Goal: Transaction & Acquisition: Purchase product/service

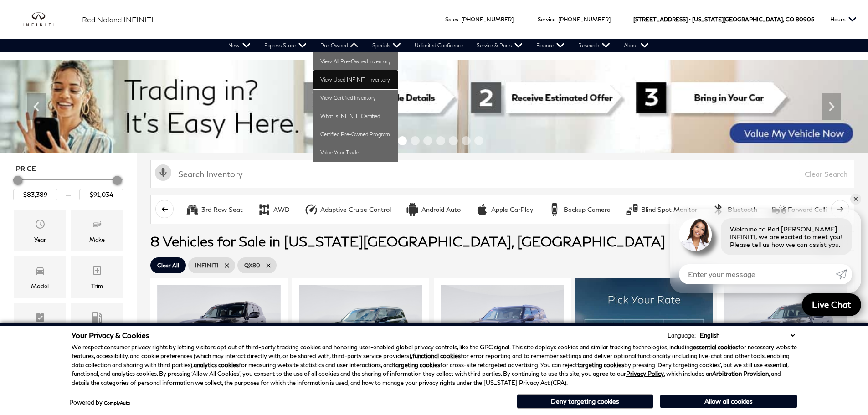
click at [354, 78] on link "View Used INFINITI Inventory" at bounding box center [355, 80] width 84 height 18
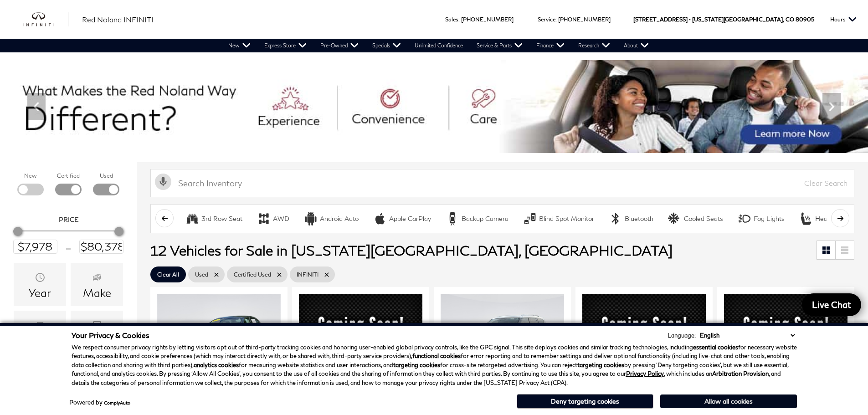
click at [711, 401] on button "Allow all cookies" at bounding box center [728, 401] width 137 height 14
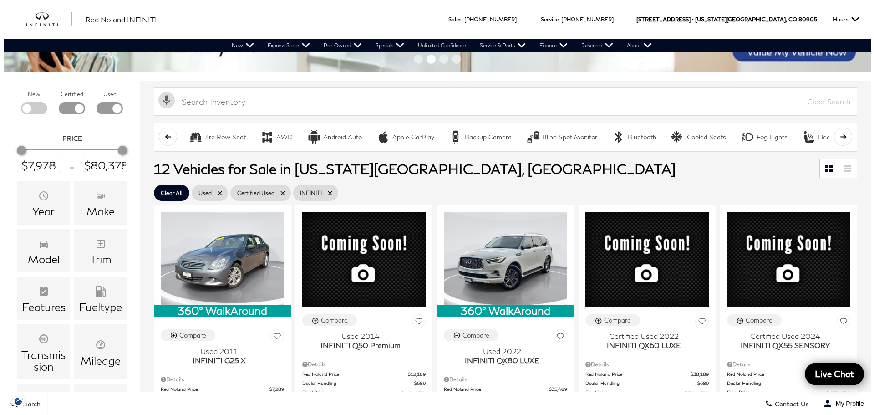
scroll to position [88, 0]
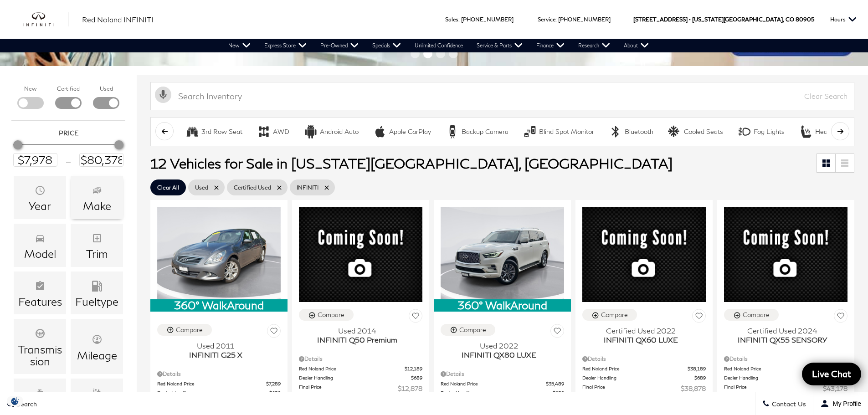
click at [99, 203] on div "Make" at bounding box center [97, 206] width 28 height 12
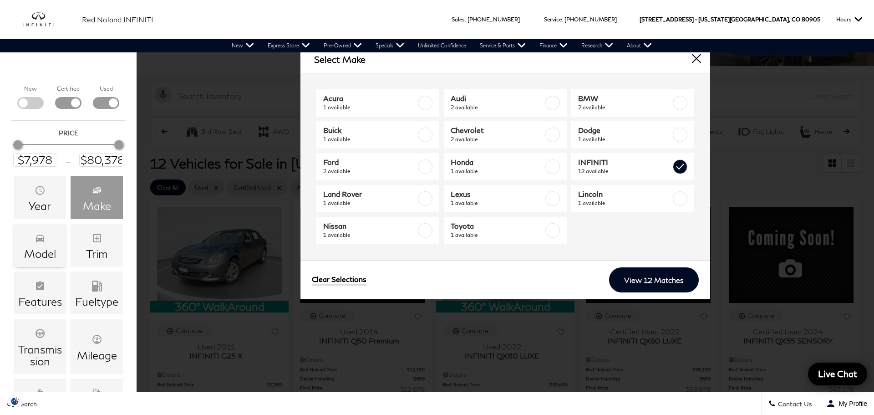
click at [47, 254] on div "Model" at bounding box center [40, 254] width 32 height 12
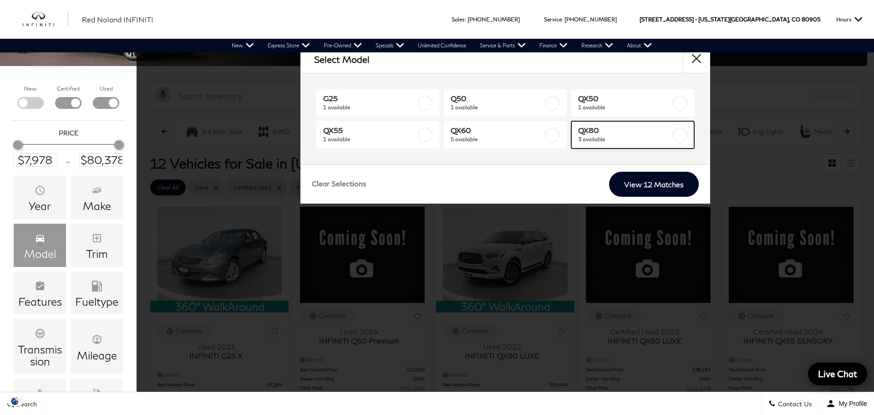
click at [599, 139] on span "3 available" at bounding box center [624, 139] width 93 height 9
type input "$36,178"
checkbox input "true"
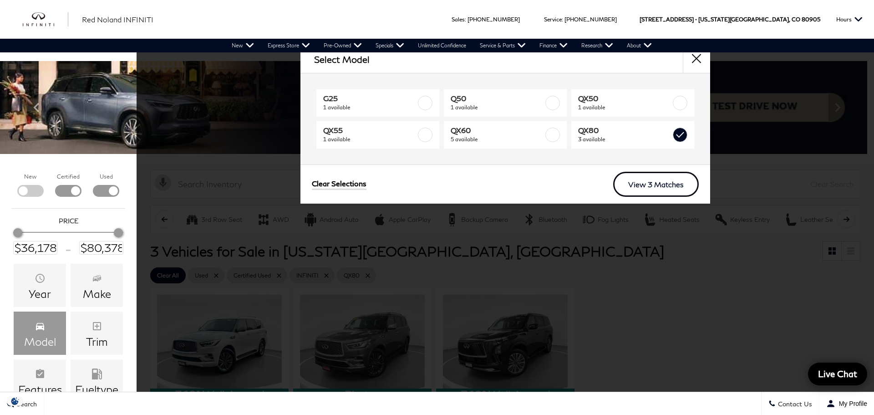
click at [659, 187] on link "View 3 Matches" at bounding box center [657, 184] width 86 height 25
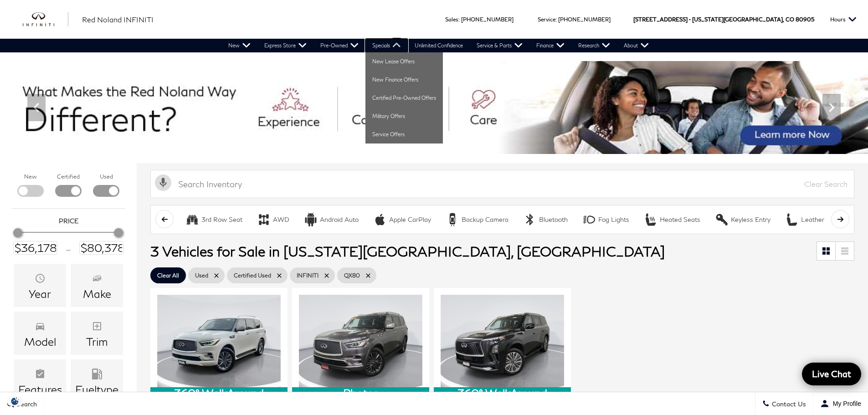
click at [388, 47] on link "Specials" at bounding box center [386, 46] width 42 height 14
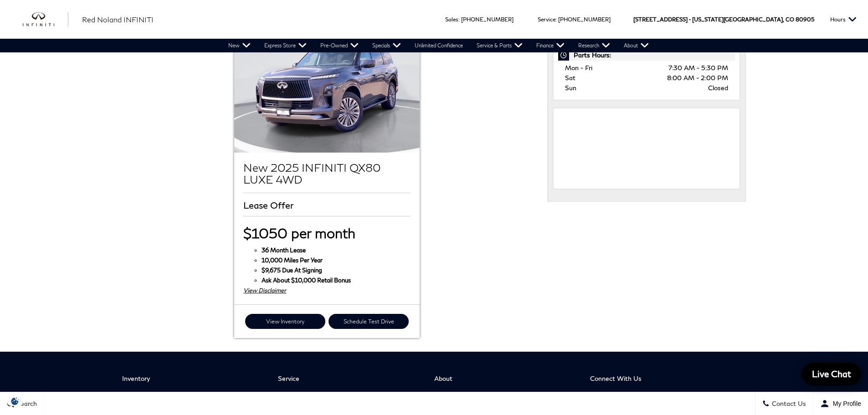
scroll to position [511, 0]
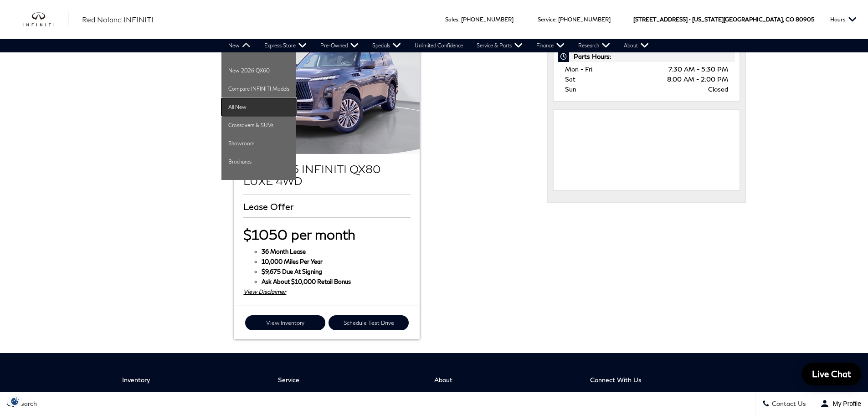
click at [235, 100] on link "All New" at bounding box center [258, 107] width 75 height 18
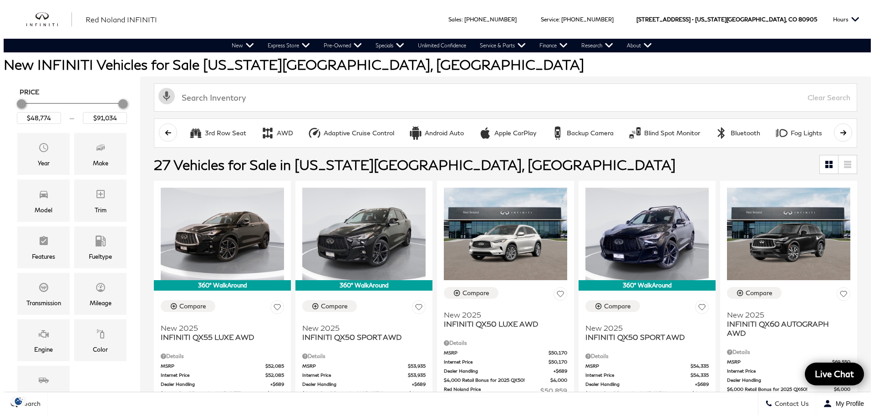
scroll to position [135, 0]
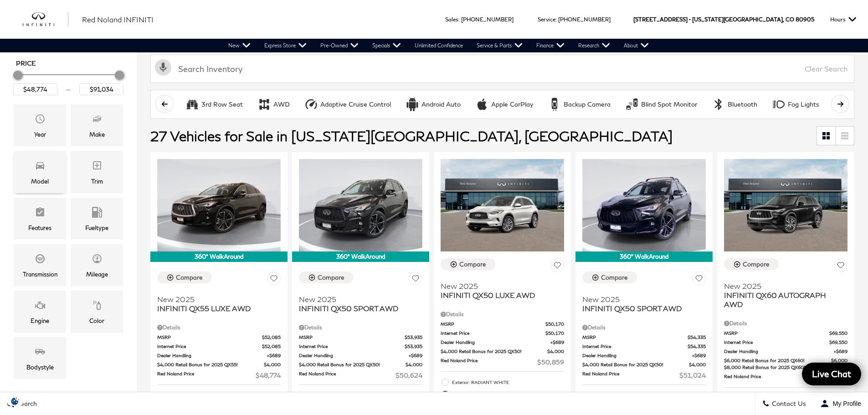
click at [56, 173] on div "Model" at bounding box center [40, 172] width 52 height 42
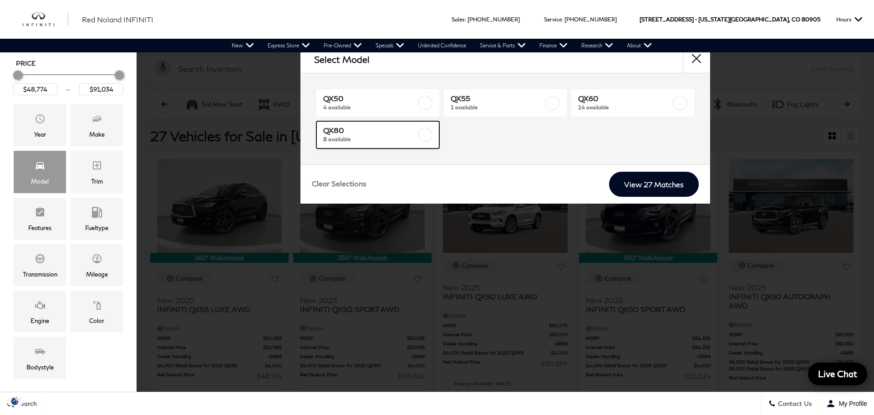
click at [420, 132] on label at bounding box center [425, 135] width 15 height 15
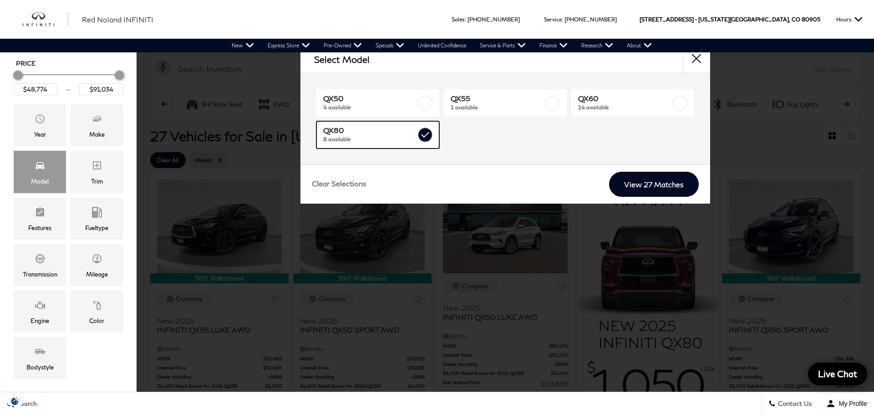
type input "$83,389"
checkbox input "true"
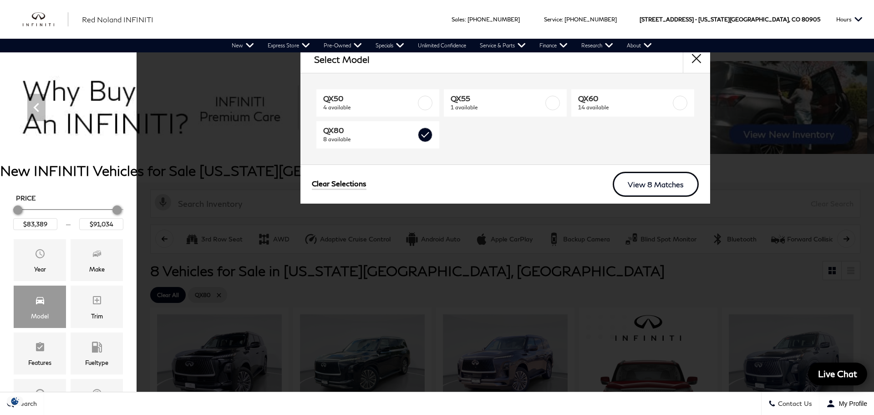
click at [665, 190] on link "View 8 Matches" at bounding box center [656, 184] width 86 height 25
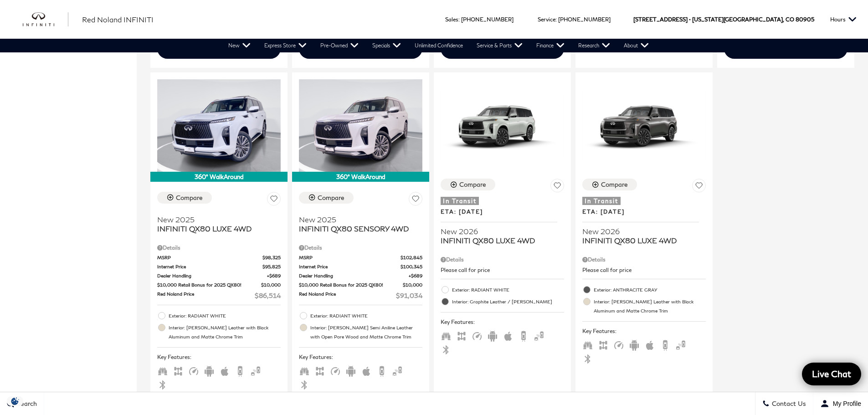
scroll to position [581, 0]
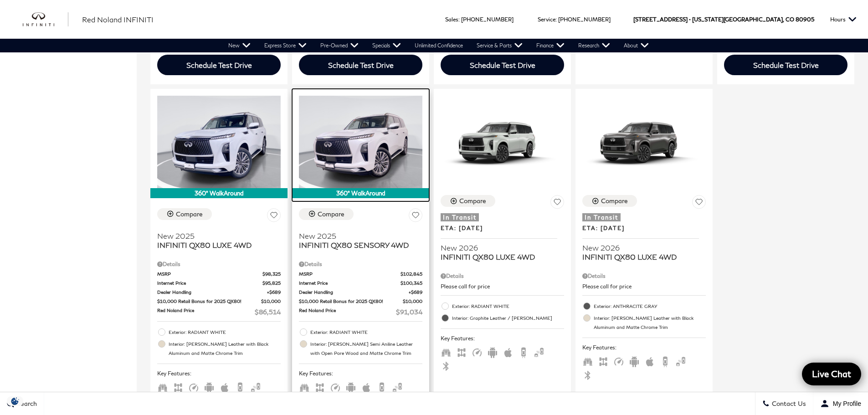
click at [376, 148] on img at bounding box center [360, 142] width 123 height 92
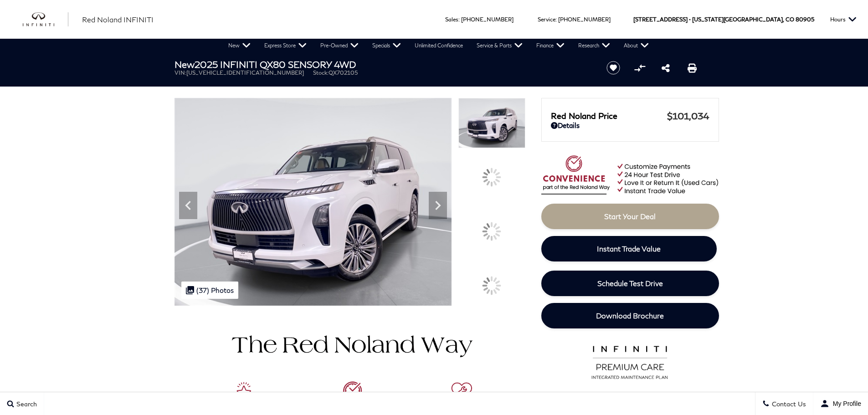
click at [500, 227] on div at bounding box center [491, 231] width 19 height 19
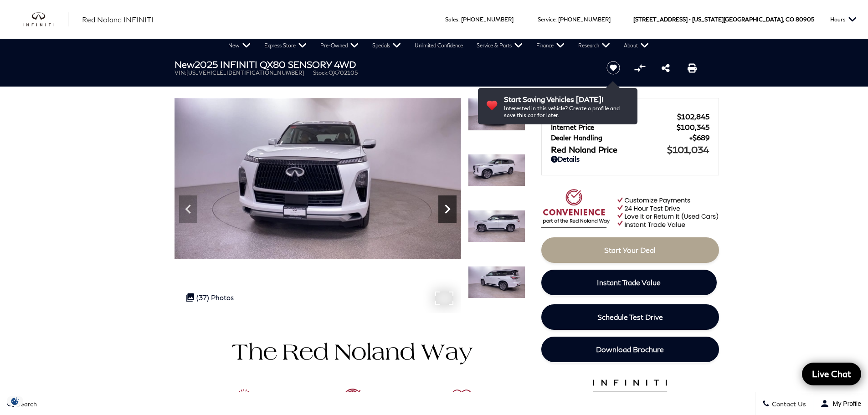
click at [453, 212] on icon "Next" at bounding box center [447, 209] width 18 height 18
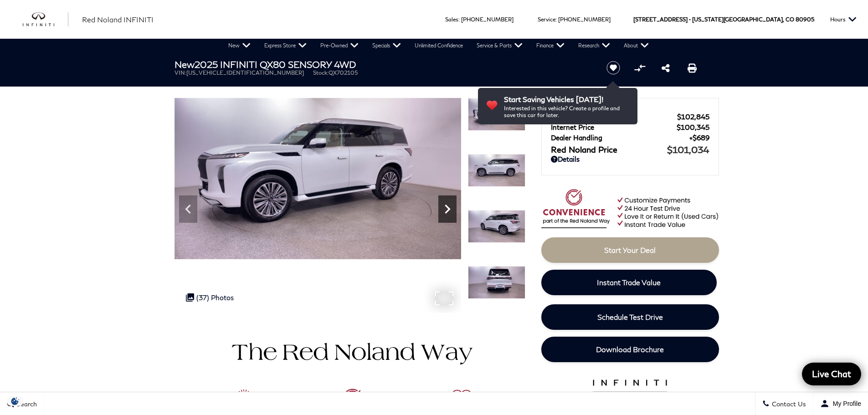
click at [445, 211] on icon "Next" at bounding box center [447, 209] width 18 height 18
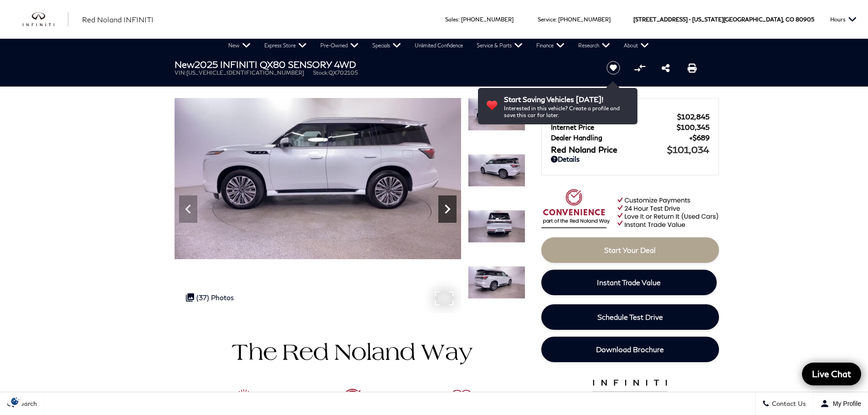
click at [445, 210] on icon "Next" at bounding box center [447, 209] width 18 height 18
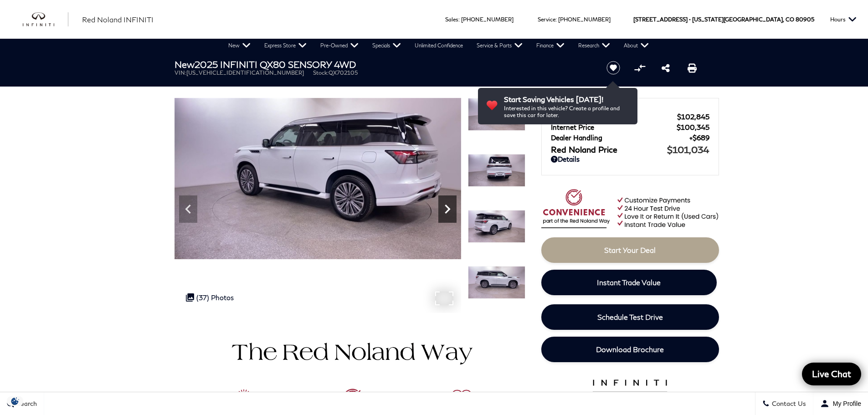
click at [445, 210] on icon "Next" at bounding box center [447, 209] width 18 height 18
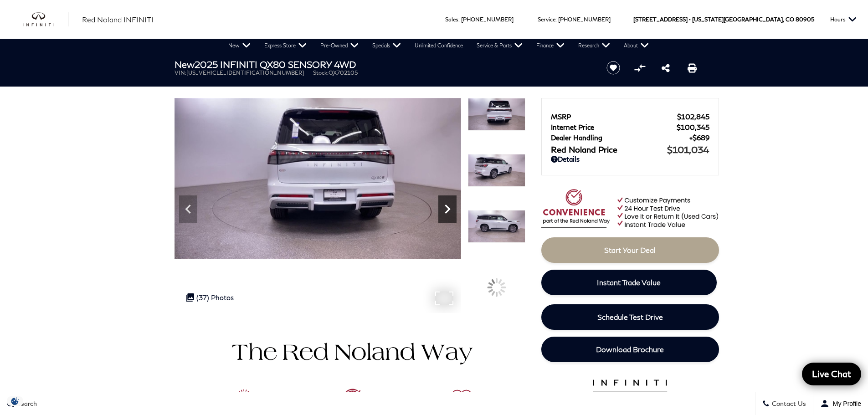
click at [445, 210] on icon "Next" at bounding box center [447, 209] width 18 height 18
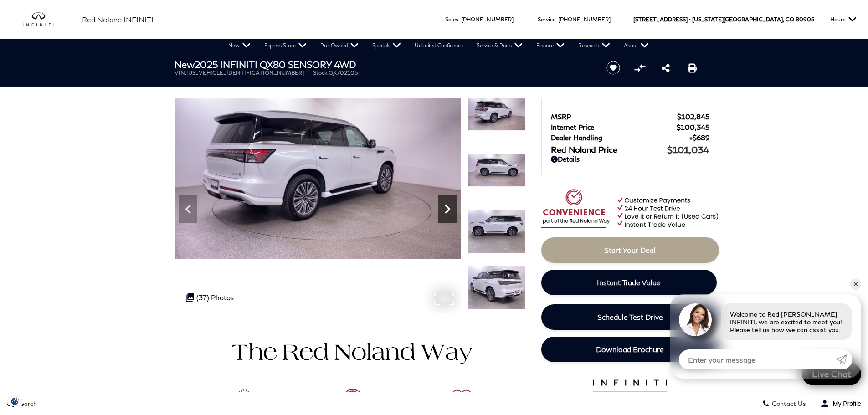
click at [445, 210] on icon "Next" at bounding box center [447, 209] width 18 height 18
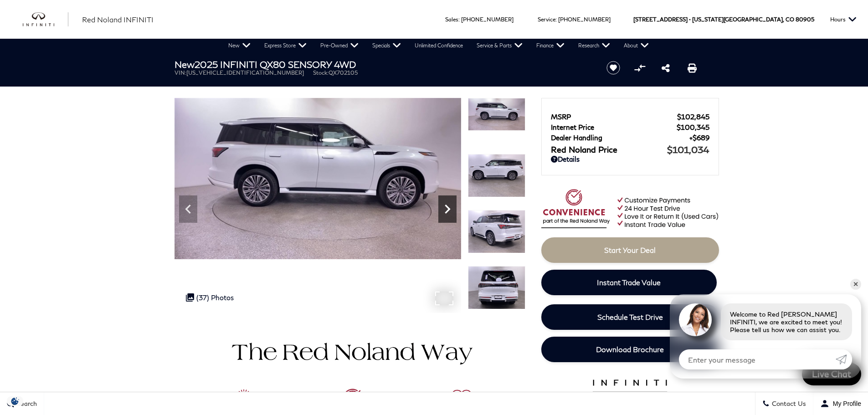
click at [445, 210] on icon "Next" at bounding box center [447, 209] width 18 height 18
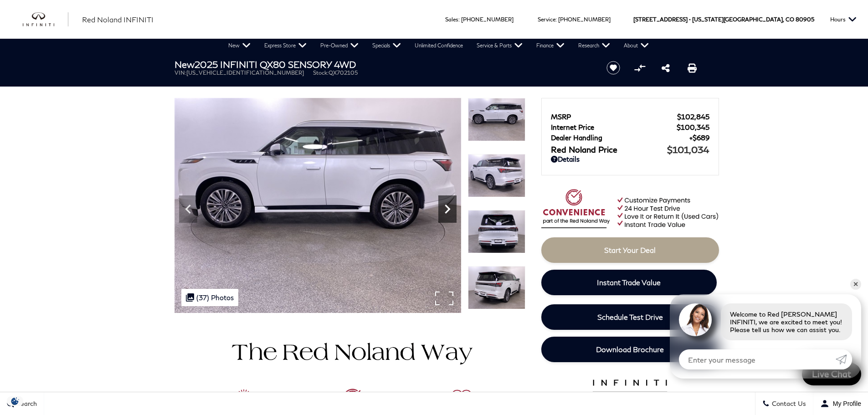
click at [445, 210] on icon "Next" at bounding box center [447, 209] width 18 height 18
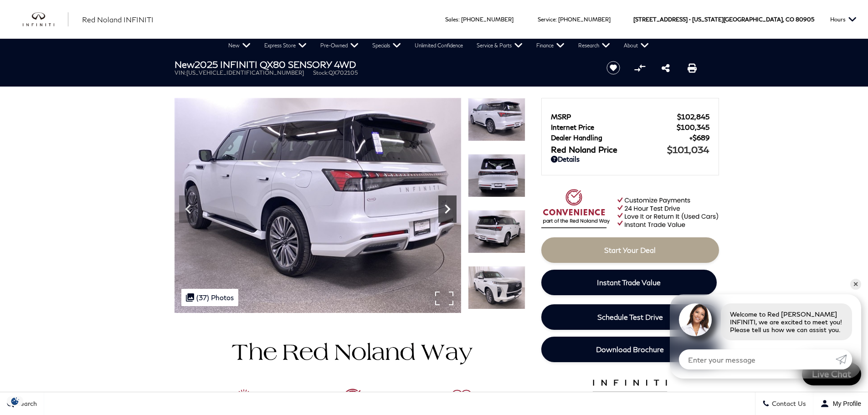
click at [445, 210] on icon "Next" at bounding box center [447, 209] width 18 height 18
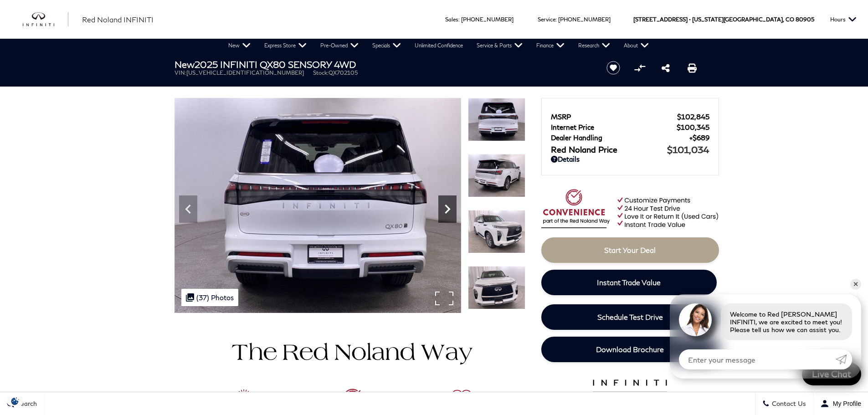
click at [445, 210] on icon "Next" at bounding box center [447, 209] width 18 height 18
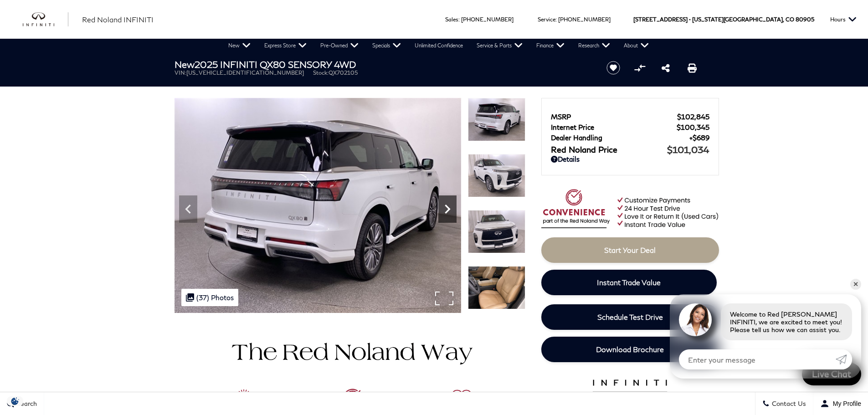
click at [445, 210] on icon "Next" at bounding box center [447, 209] width 18 height 18
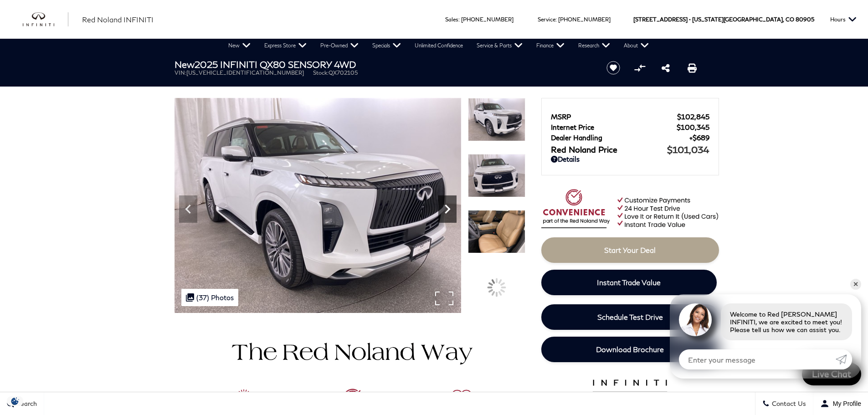
click at [445, 210] on icon "Next" at bounding box center [447, 209] width 18 height 18
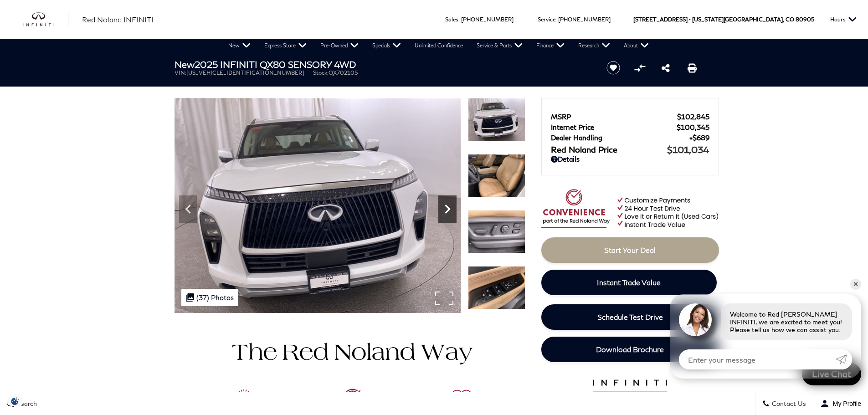
click at [445, 210] on icon "Next" at bounding box center [447, 209] width 18 height 18
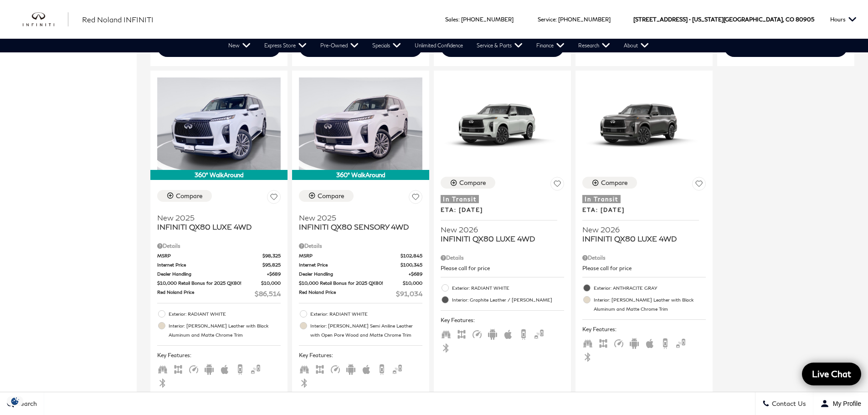
scroll to position [661, 0]
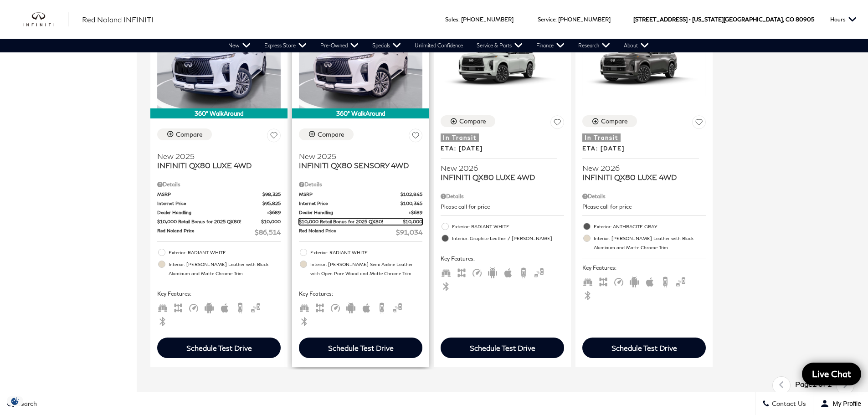
click at [379, 218] on span "$10,000 Retail Bonus for 2025 QX80!" at bounding box center [351, 221] width 104 height 7
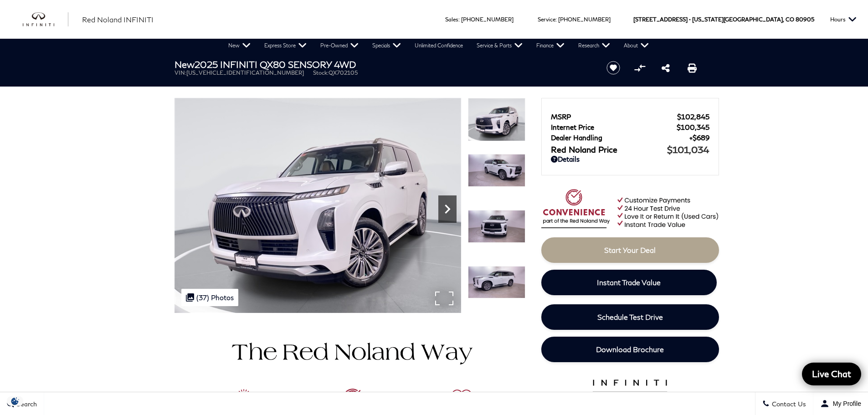
click at [454, 212] on icon "Next" at bounding box center [447, 209] width 18 height 18
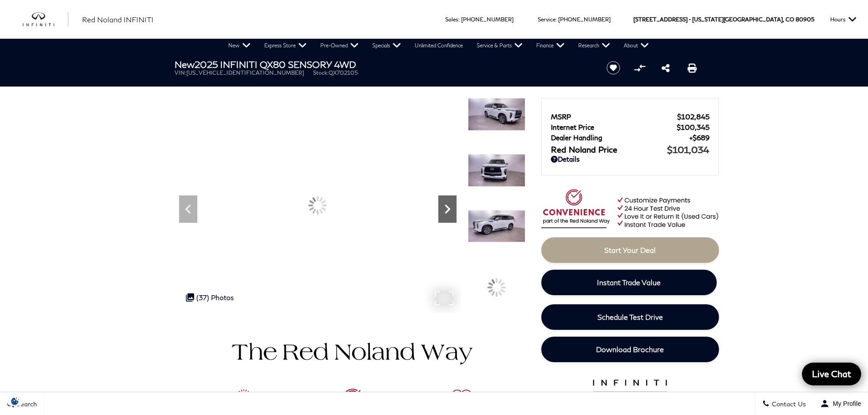
click at [454, 212] on icon "Next" at bounding box center [447, 209] width 18 height 18
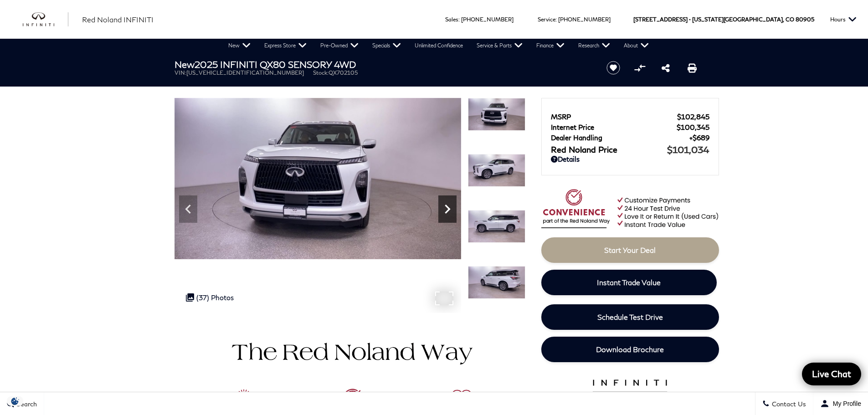
click at [450, 212] on icon "Next" at bounding box center [447, 209] width 18 height 18
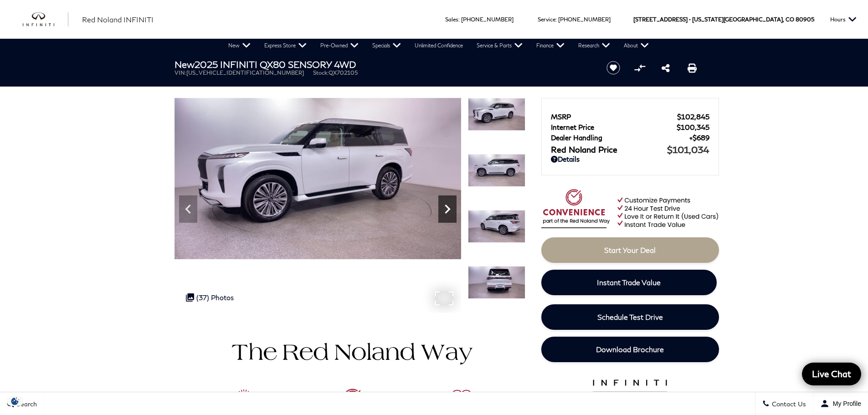
click at [450, 212] on icon "Next" at bounding box center [447, 209] width 18 height 18
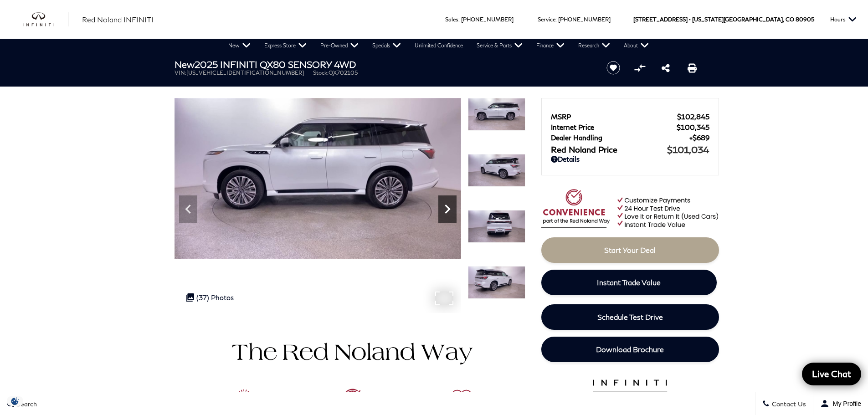
click at [450, 212] on icon "Next" at bounding box center [447, 209] width 18 height 18
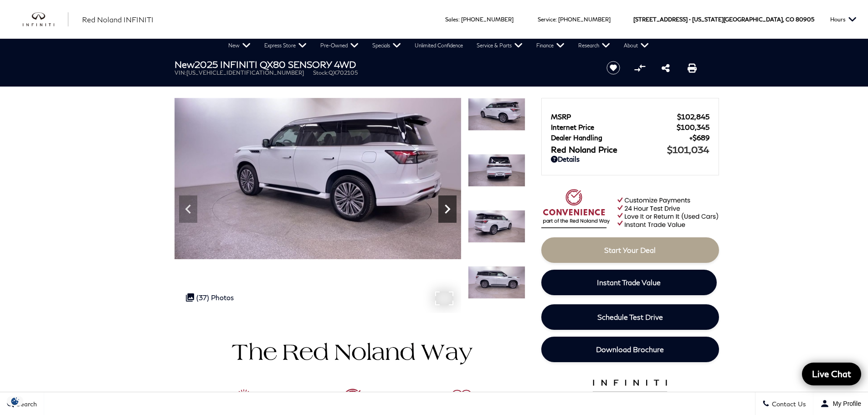
click at [450, 212] on icon "Next" at bounding box center [447, 209] width 18 height 18
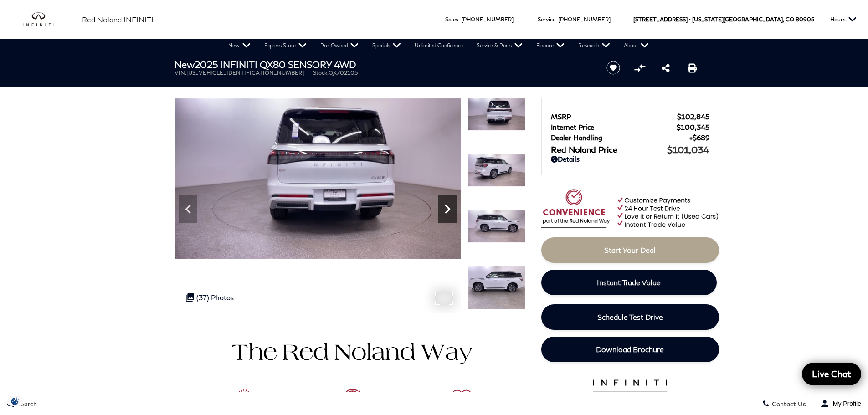
click at [450, 212] on icon "Next" at bounding box center [447, 209] width 18 height 18
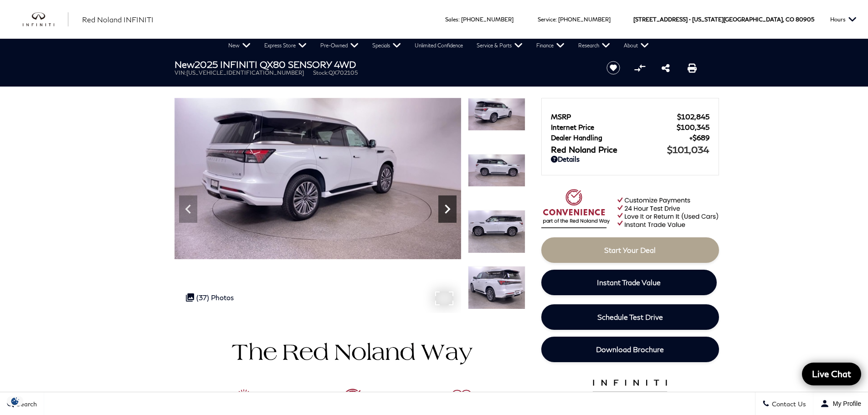
click at [450, 212] on icon "Next" at bounding box center [447, 209] width 18 height 18
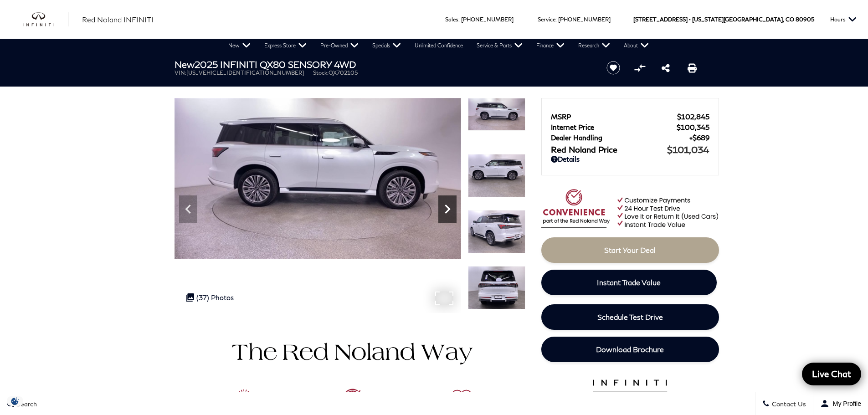
click at [450, 212] on icon "Next" at bounding box center [447, 209] width 18 height 18
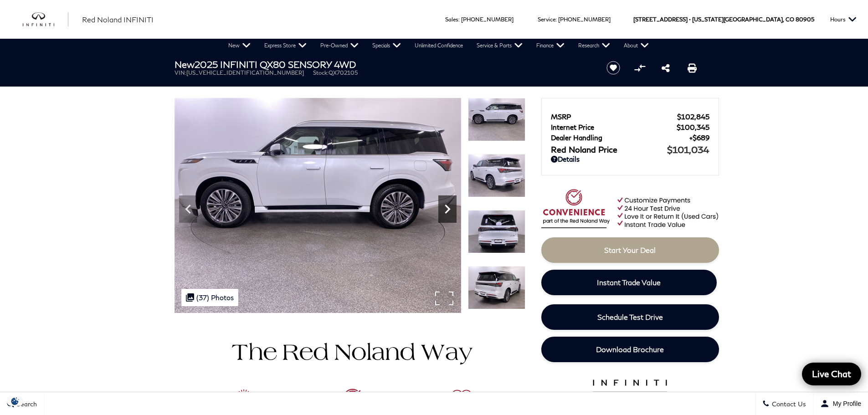
click at [450, 211] on icon "Next" at bounding box center [447, 209] width 18 height 18
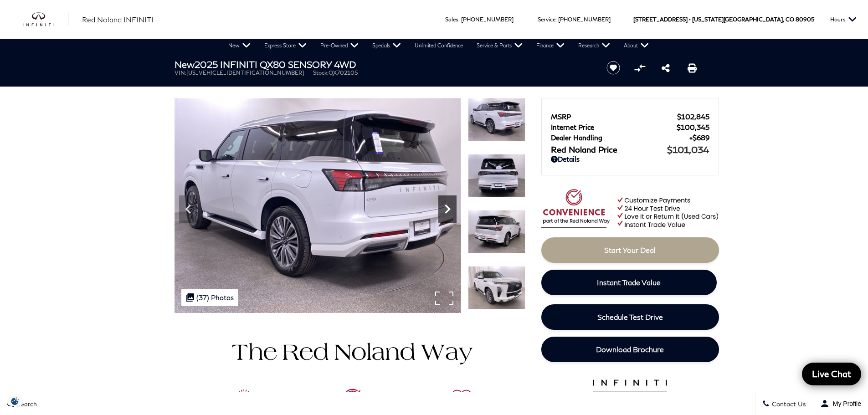
click at [450, 212] on icon "Next" at bounding box center [447, 209] width 18 height 18
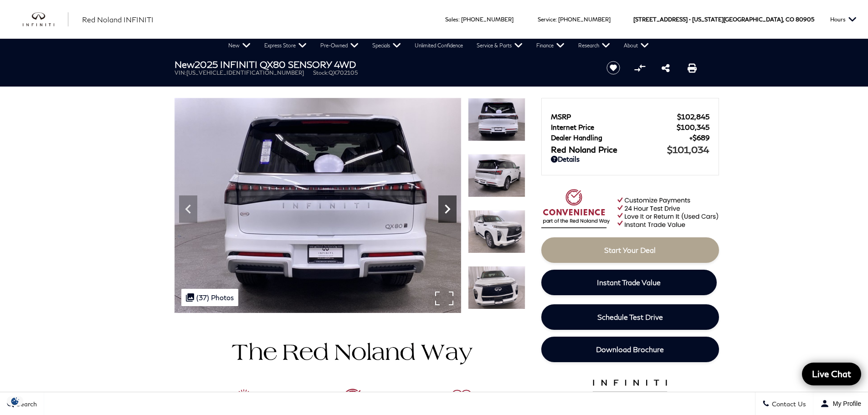
click at [450, 212] on icon "Next" at bounding box center [447, 209] width 18 height 18
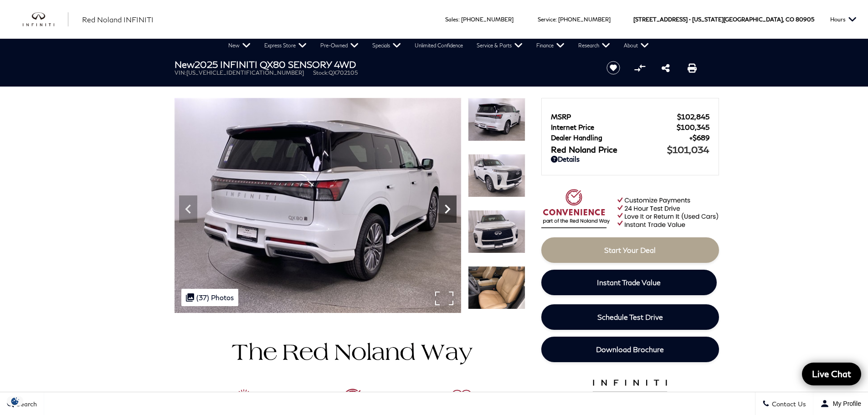
click at [450, 212] on icon "Next" at bounding box center [447, 209] width 18 height 18
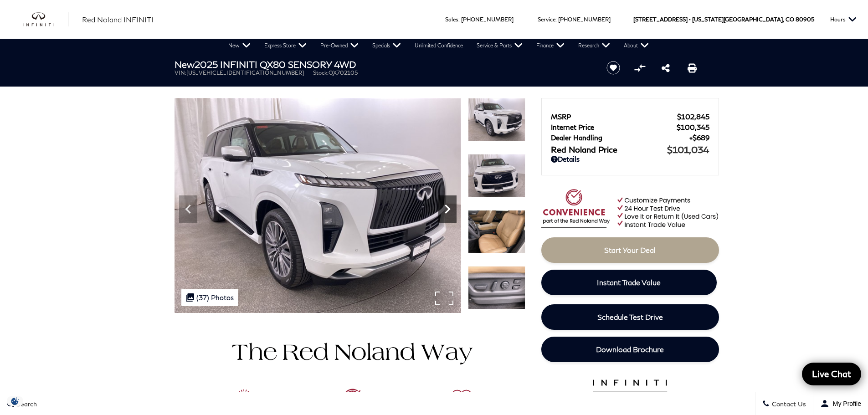
click at [450, 212] on icon "Next" at bounding box center [447, 209] width 18 height 18
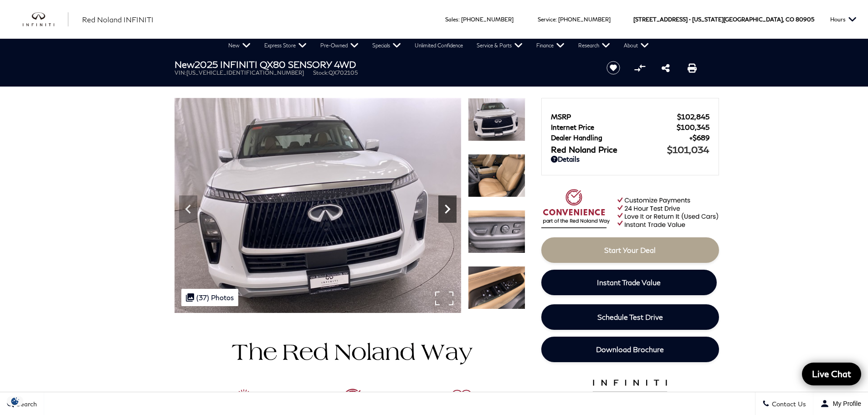
click at [450, 212] on icon "Next" at bounding box center [447, 209] width 18 height 18
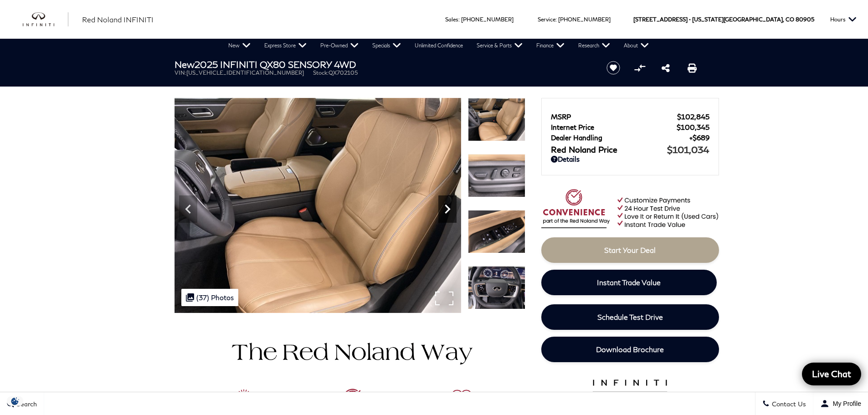
click at [450, 212] on icon "Next" at bounding box center [447, 209] width 18 height 18
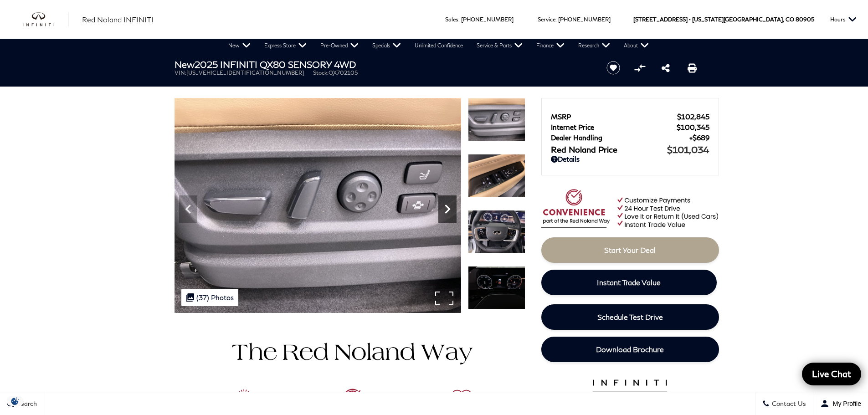
click at [450, 212] on icon "Next" at bounding box center [447, 209] width 18 height 18
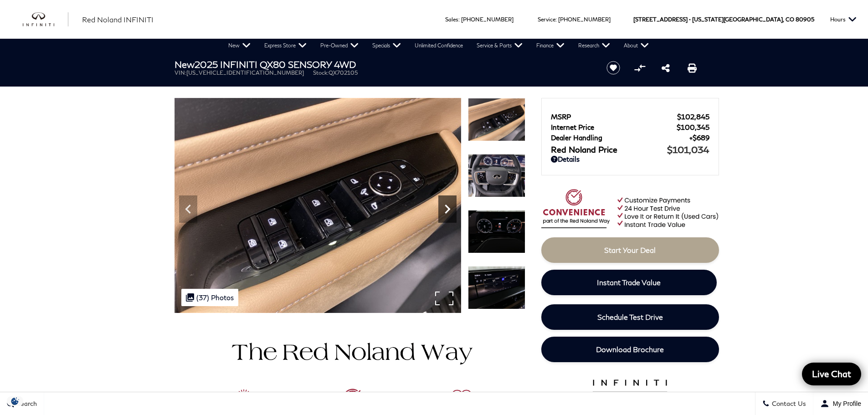
click at [450, 212] on icon "Next" at bounding box center [447, 209] width 18 height 18
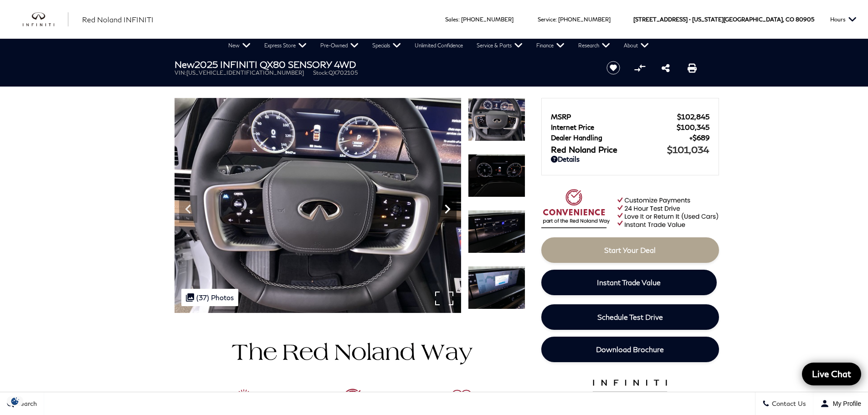
click at [450, 212] on icon "Next" at bounding box center [447, 209] width 18 height 18
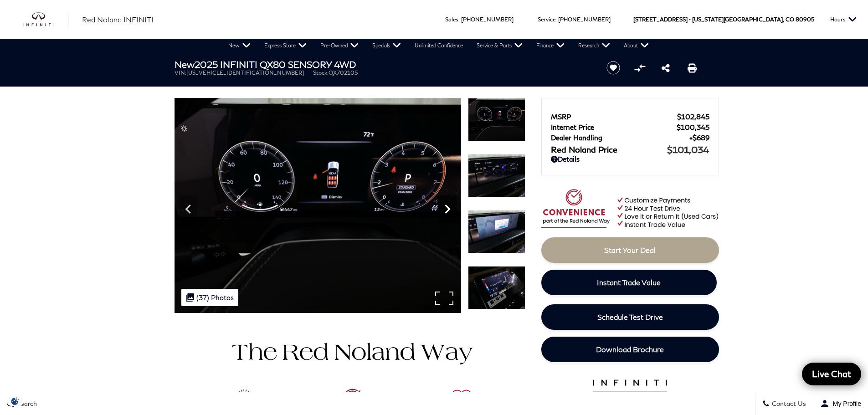
click at [450, 212] on icon "Next" at bounding box center [447, 209] width 18 height 18
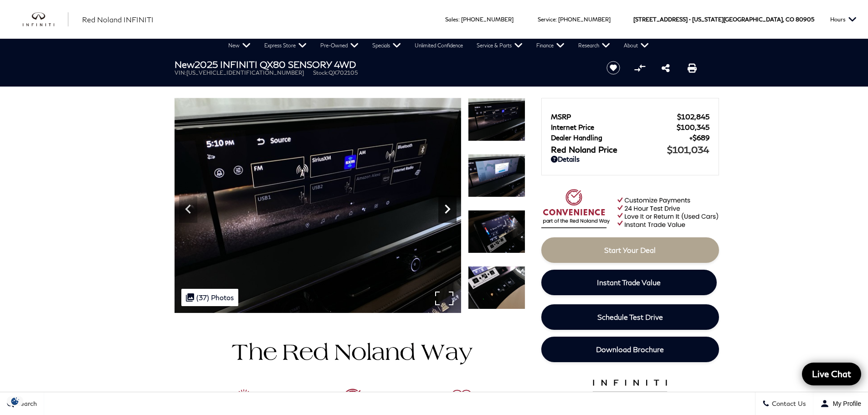
click at [450, 212] on icon "Next" at bounding box center [447, 209] width 18 height 18
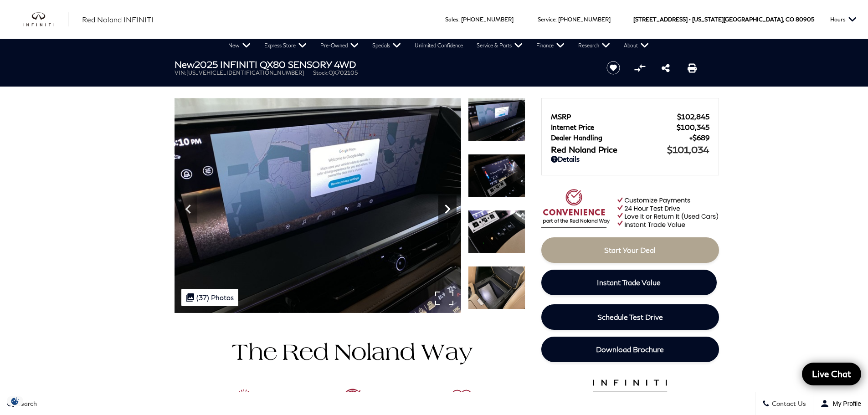
click at [450, 212] on icon "Next" at bounding box center [447, 209] width 18 height 18
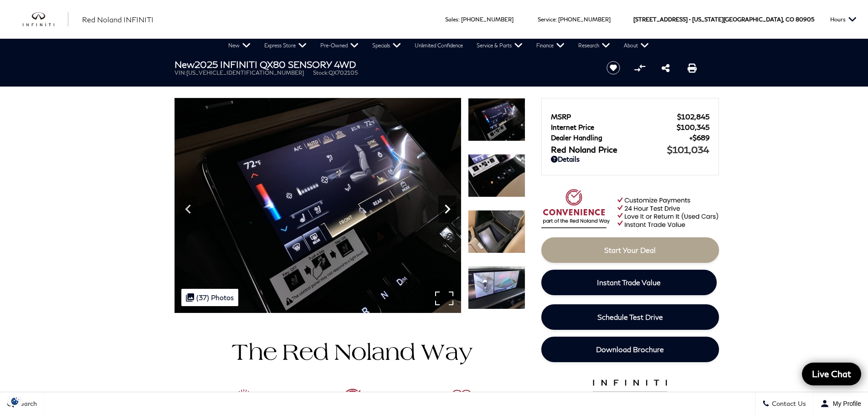
click at [450, 212] on icon "Next" at bounding box center [447, 209] width 18 height 18
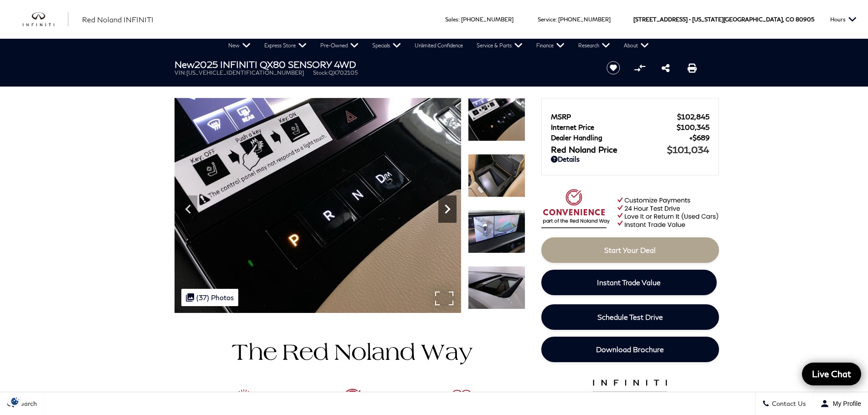
click at [450, 212] on icon "Next" at bounding box center [447, 209] width 18 height 18
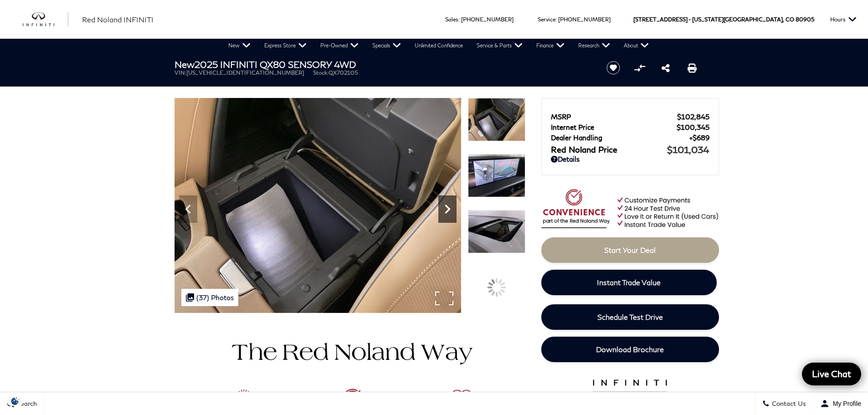
click at [450, 212] on icon "Next" at bounding box center [447, 209] width 18 height 18
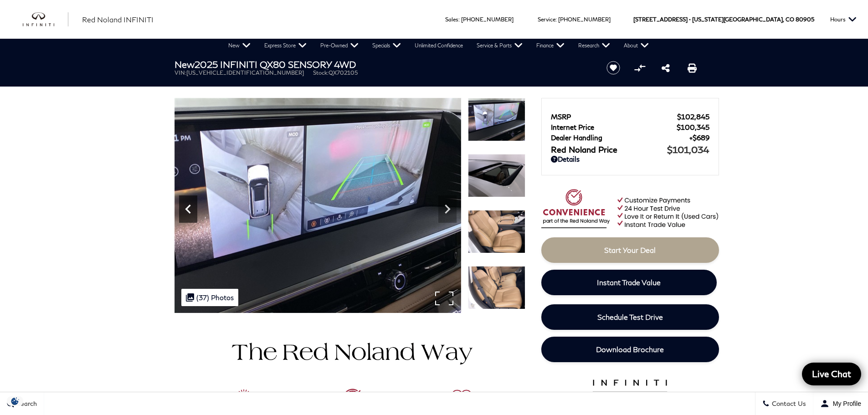
click at [192, 209] on icon "Previous" at bounding box center [188, 209] width 18 height 18
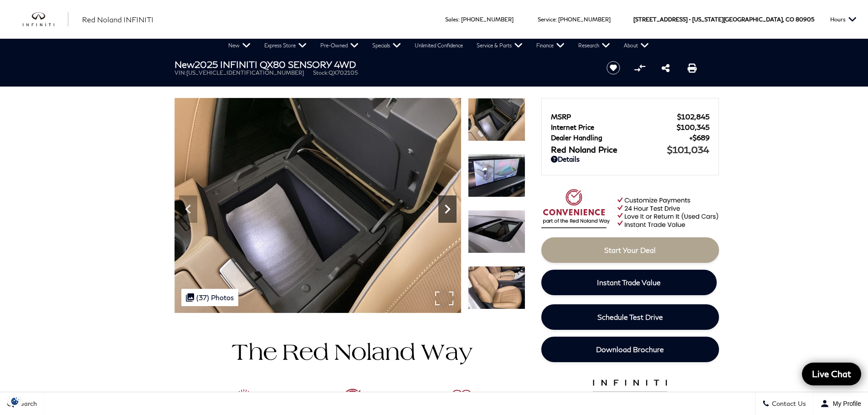
click at [447, 210] on icon "Next" at bounding box center [447, 209] width 18 height 18
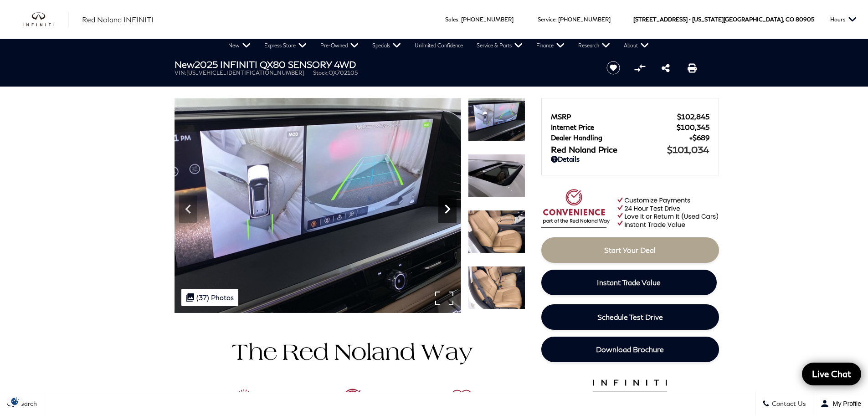
click at [447, 209] on icon "Next" at bounding box center [447, 209] width 18 height 18
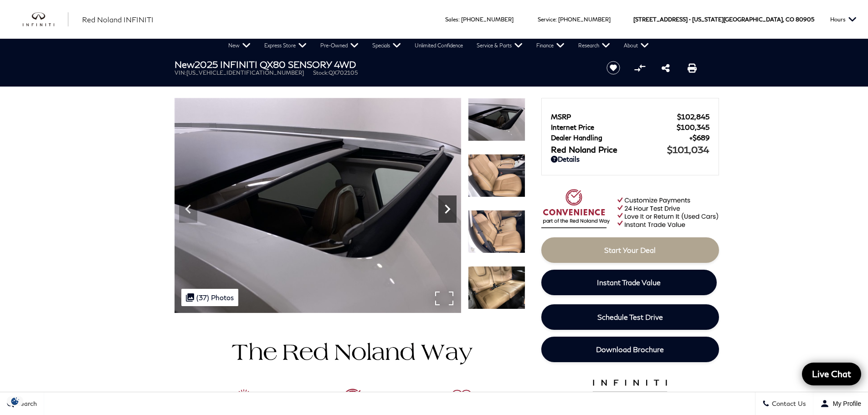
click at [447, 210] on icon "Next" at bounding box center [447, 209] width 18 height 18
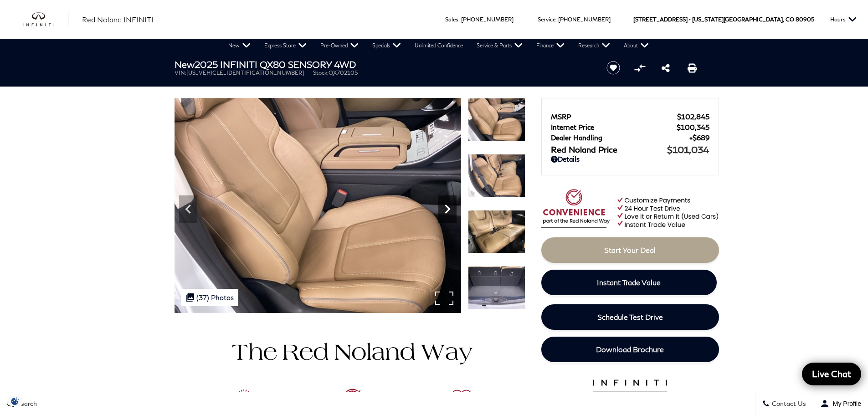
click at [447, 210] on icon "Next" at bounding box center [447, 209] width 18 height 18
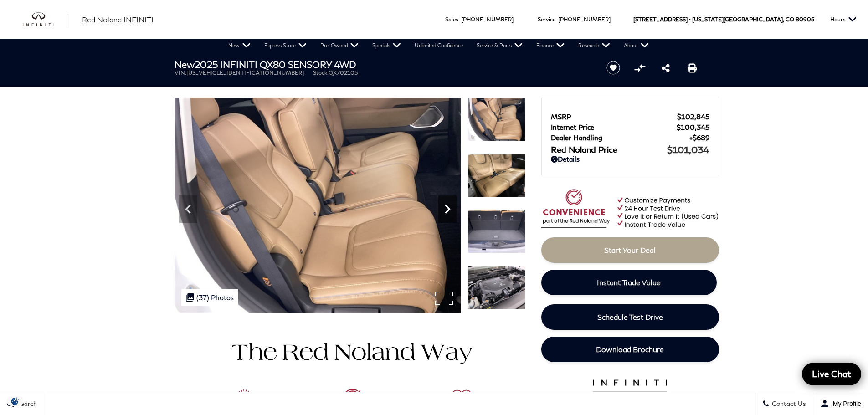
click at [447, 209] on icon "Next" at bounding box center [447, 209] width 18 height 18
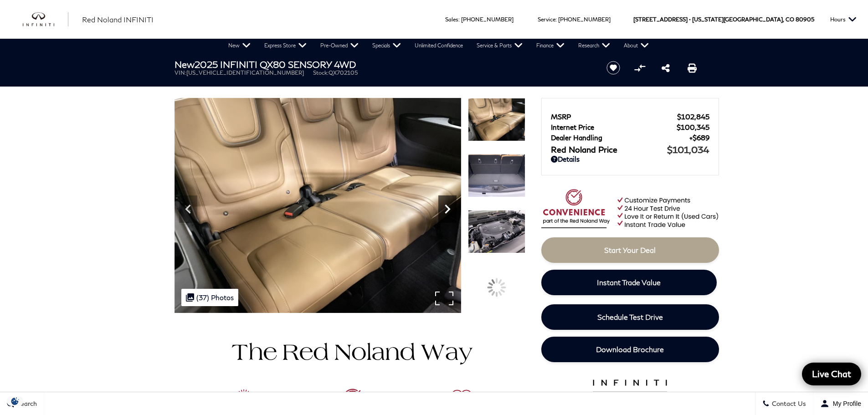
click at [447, 210] on icon "Next" at bounding box center [447, 209] width 18 height 18
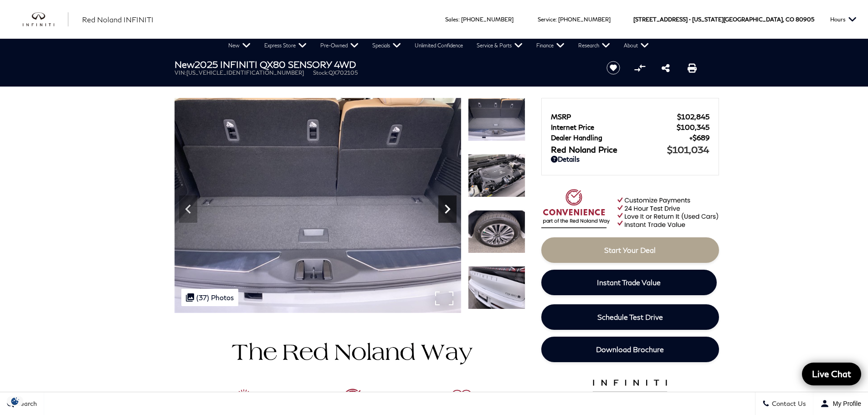
click at [447, 209] on icon "Next" at bounding box center [447, 209] width 18 height 18
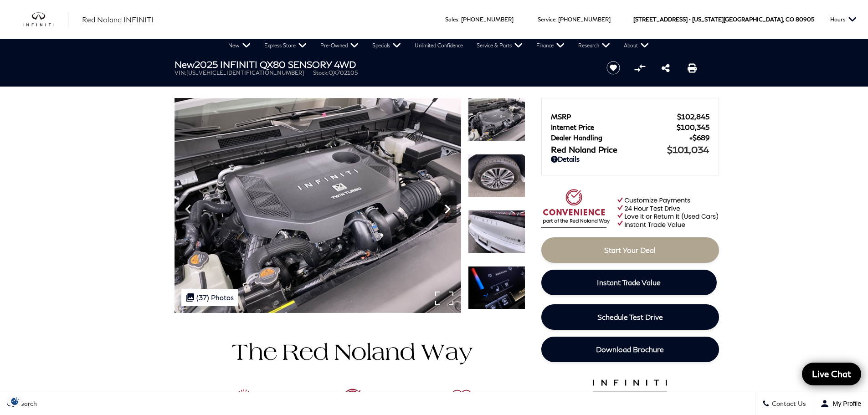
click at [447, 209] on icon "Next" at bounding box center [447, 209] width 18 height 18
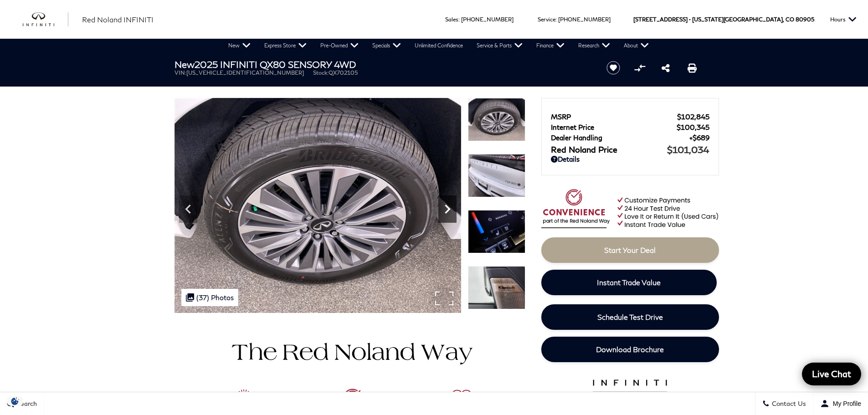
click at [447, 209] on icon "Next" at bounding box center [447, 209] width 18 height 18
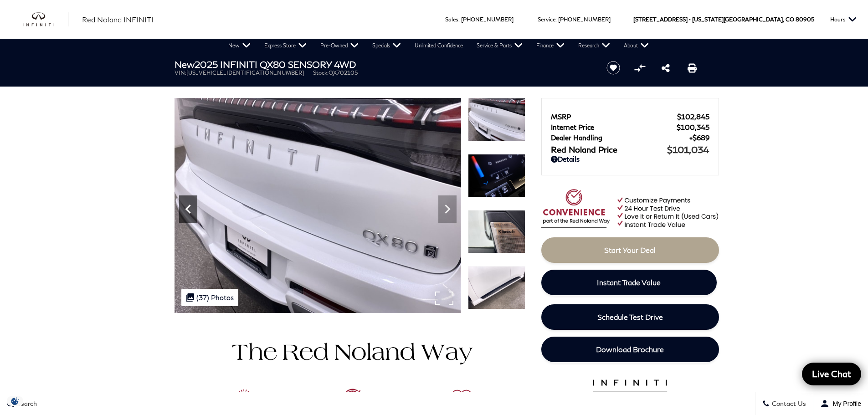
click at [191, 207] on icon "Previous" at bounding box center [188, 209] width 18 height 18
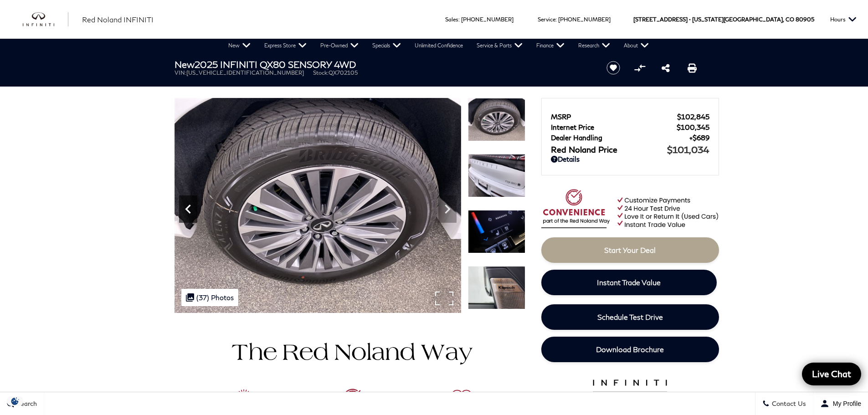
click at [191, 207] on icon "Previous" at bounding box center [188, 209] width 18 height 18
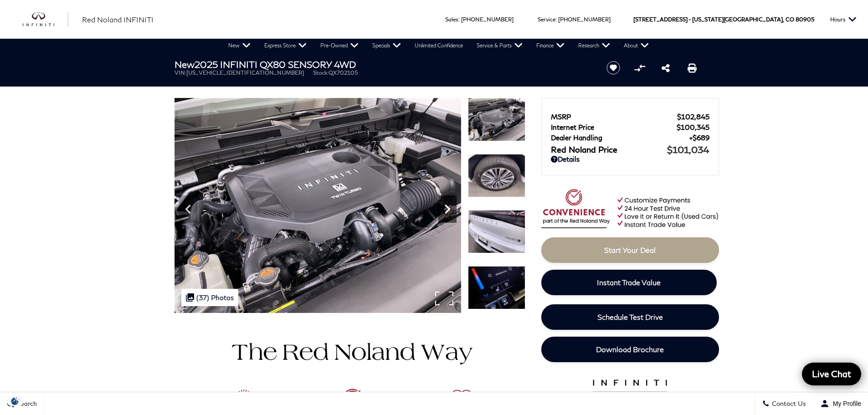
click at [450, 212] on icon "Next" at bounding box center [447, 209] width 18 height 18
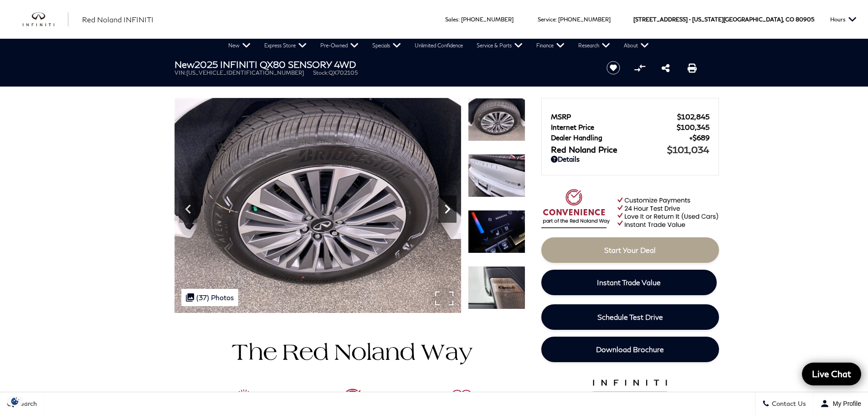
click at [450, 212] on icon "Next" at bounding box center [447, 209] width 18 height 18
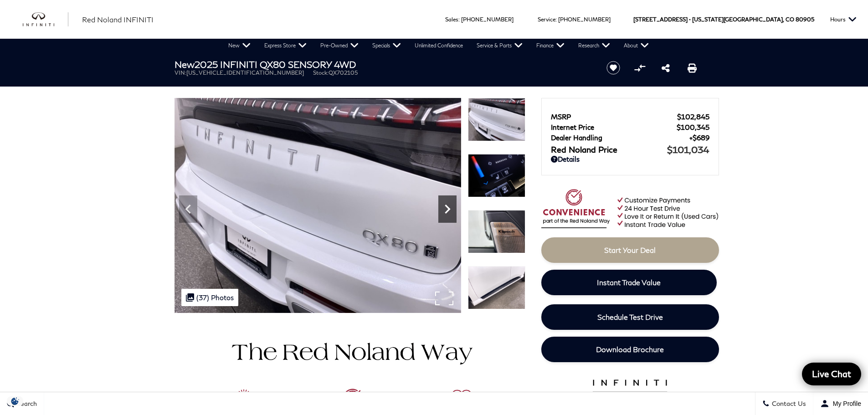
click at [450, 212] on icon "Next" at bounding box center [447, 209] width 18 height 18
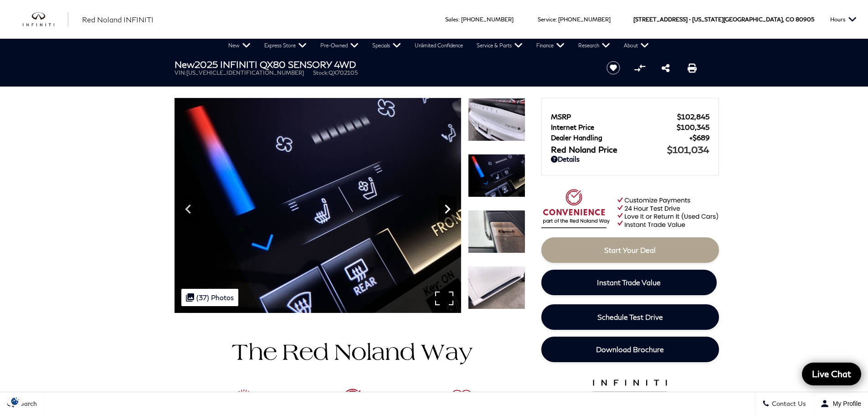
click at [441, 215] on icon "Next" at bounding box center [447, 209] width 18 height 18
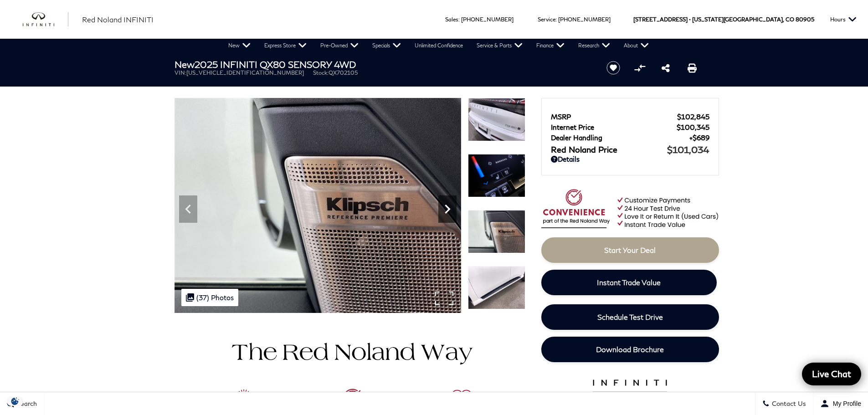
click at [441, 215] on icon "Next" at bounding box center [447, 209] width 18 height 18
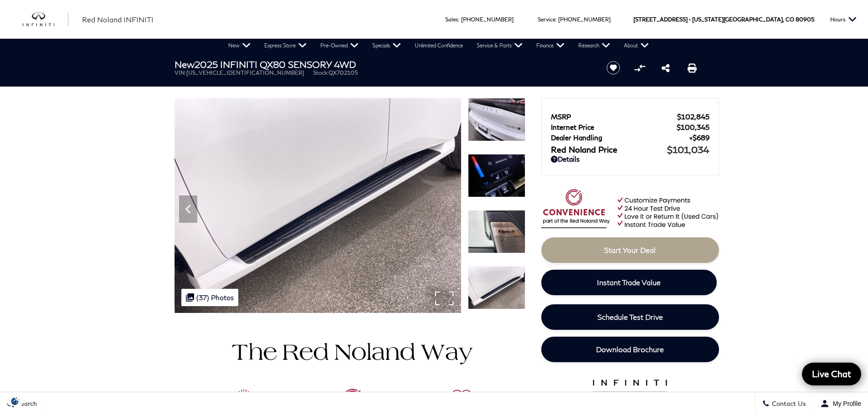
click at [441, 214] on img at bounding box center [317, 205] width 286 height 215
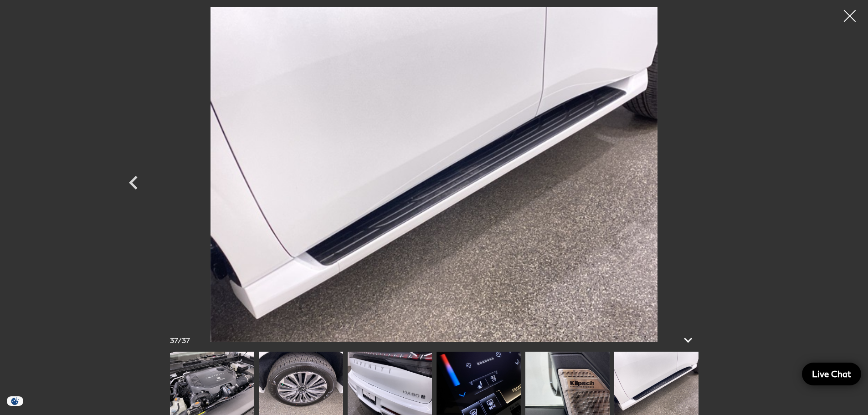
click at [856, 16] on div at bounding box center [850, 16] width 24 height 24
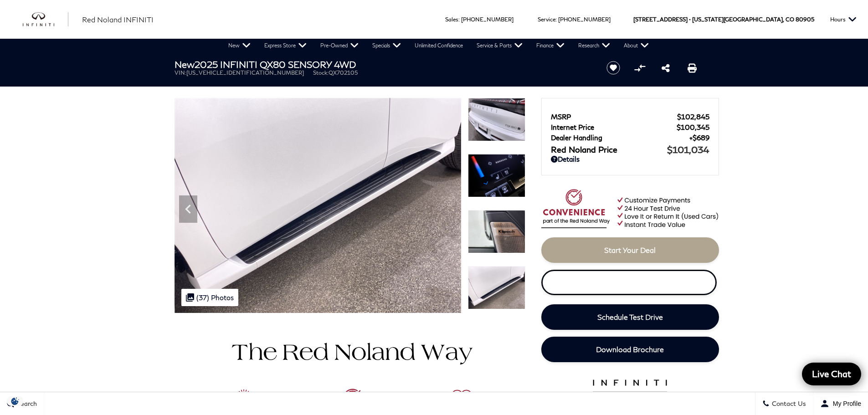
click at [685, 283] on link "Instant Trade Value" at bounding box center [628, 283] width 175 height 26
